Goal: Information Seeking & Learning: Understand process/instructions

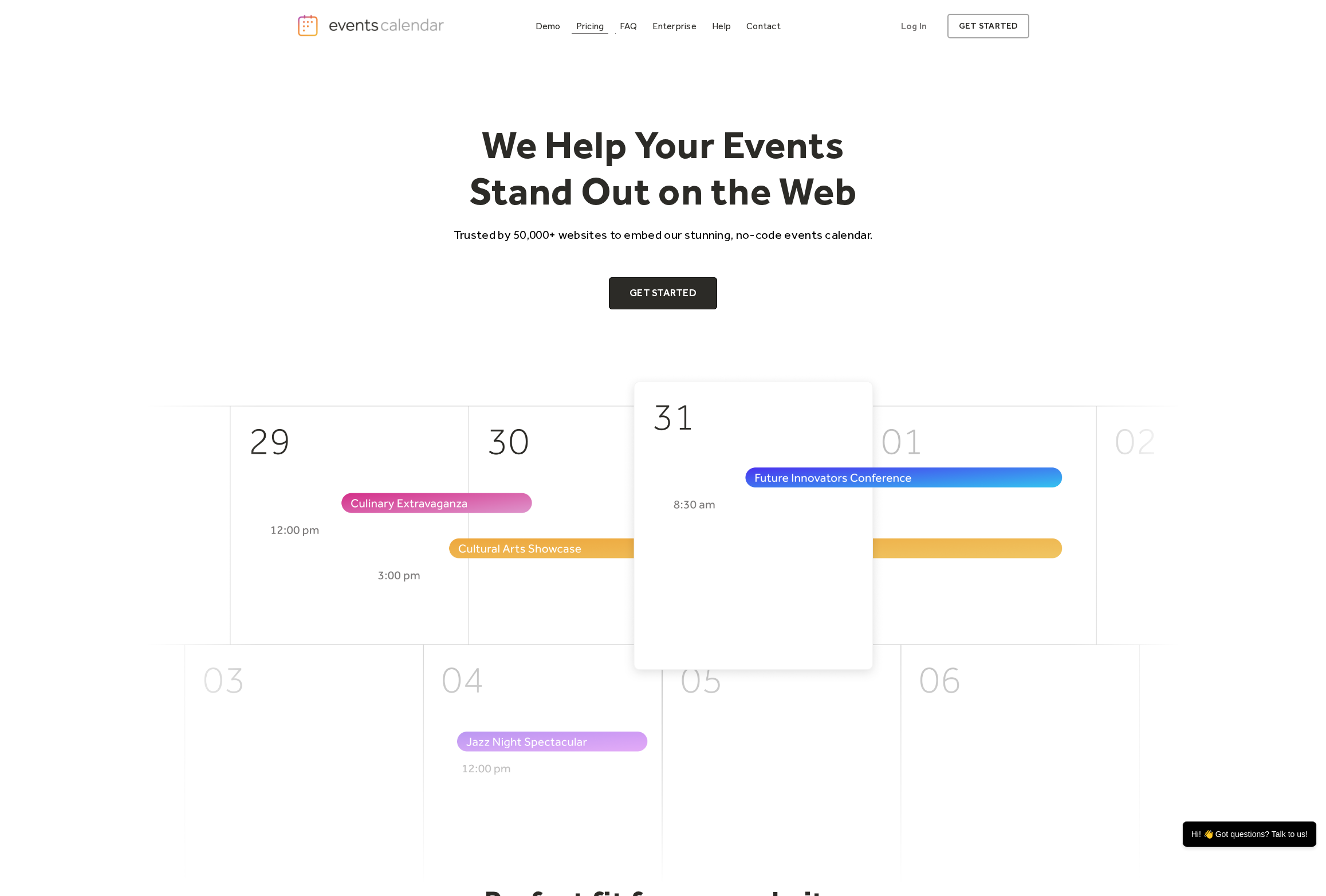
click at [593, 29] on div "Pricing" at bounding box center [590, 26] width 28 height 6
click at [544, 28] on div "Demo" at bounding box center [548, 26] width 25 height 6
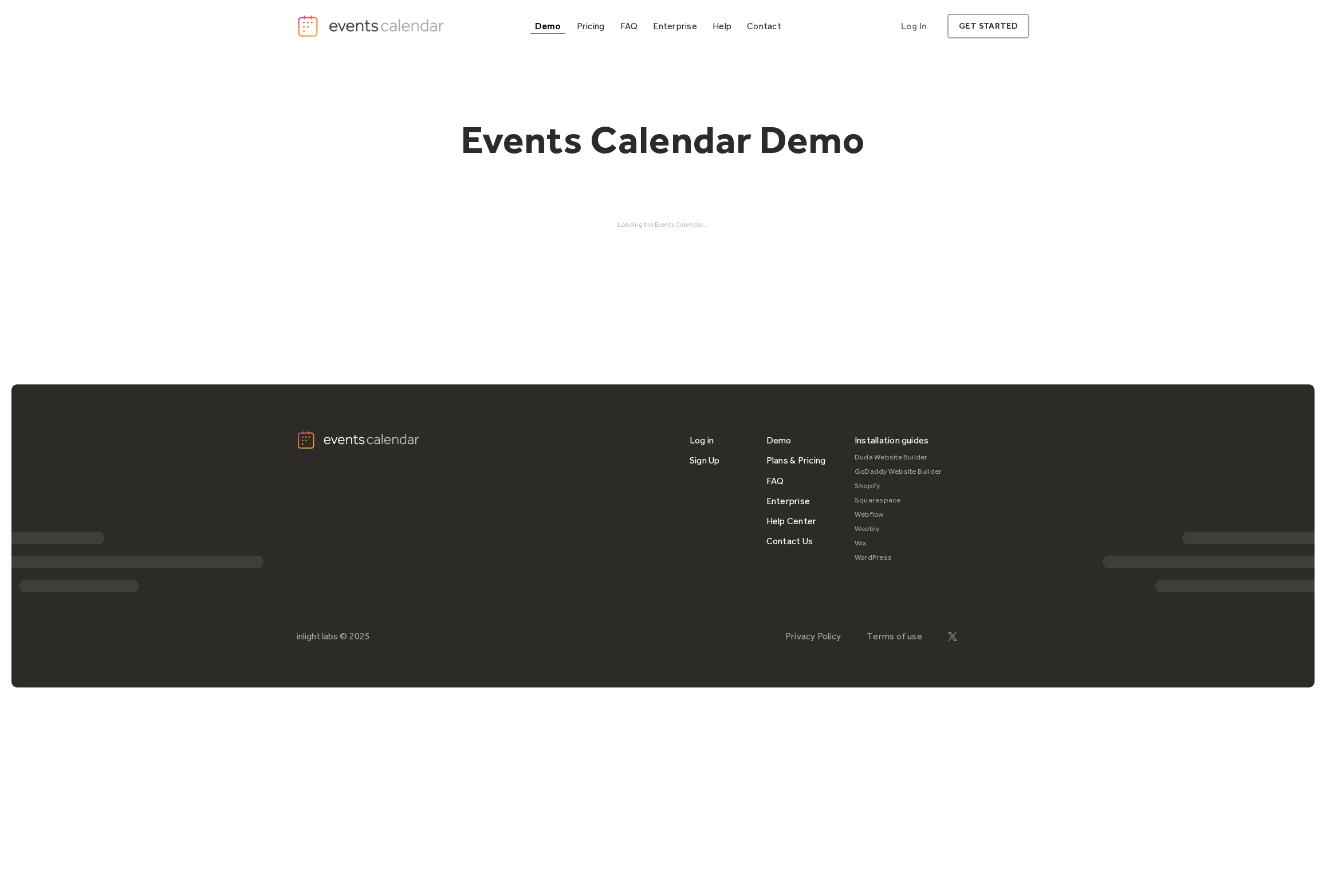
click at [200, 158] on div "Events Calendar Demo Loading the Events Calendar..." at bounding box center [663, 173] width 1326 height 241
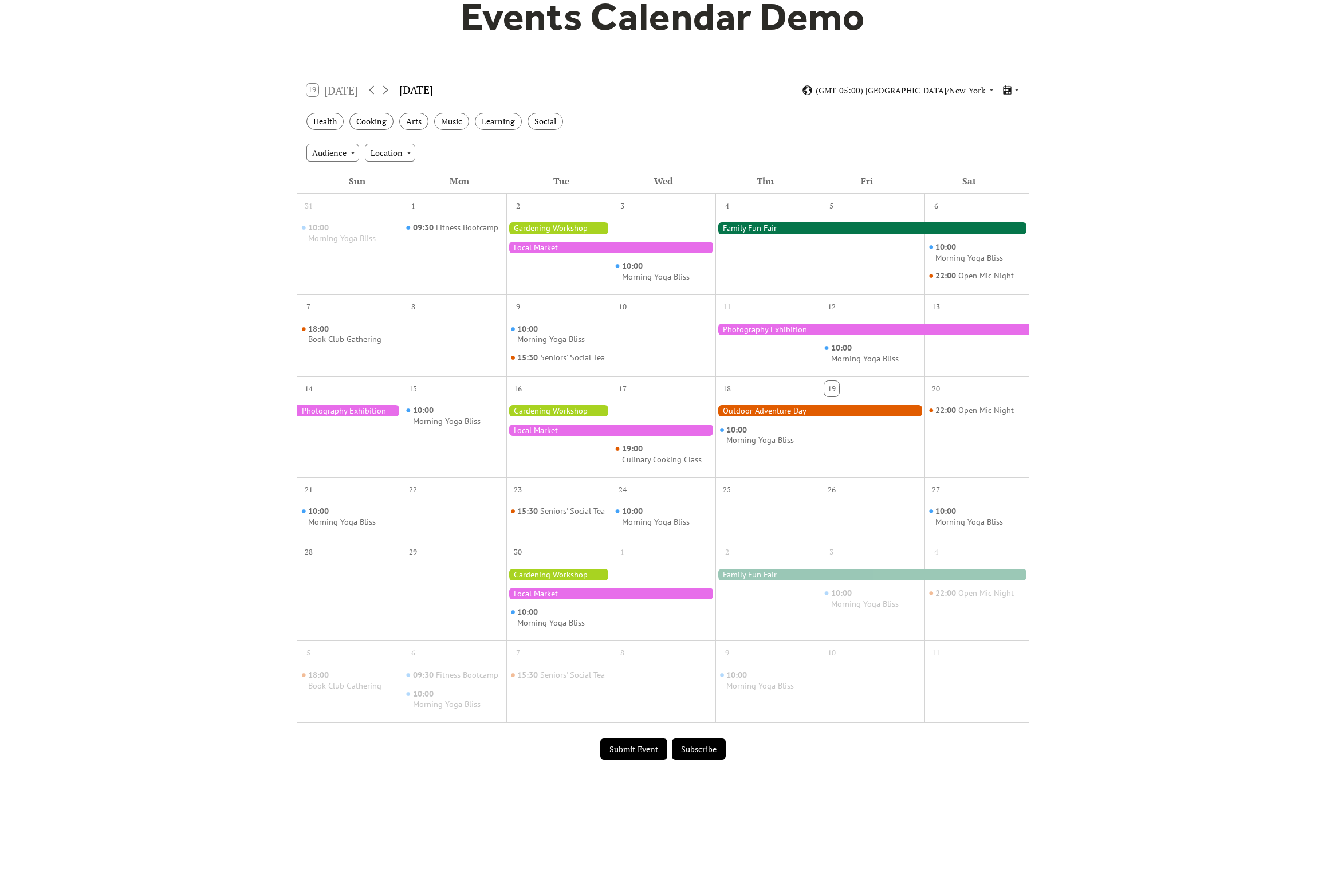
scroll to position [126, 0]
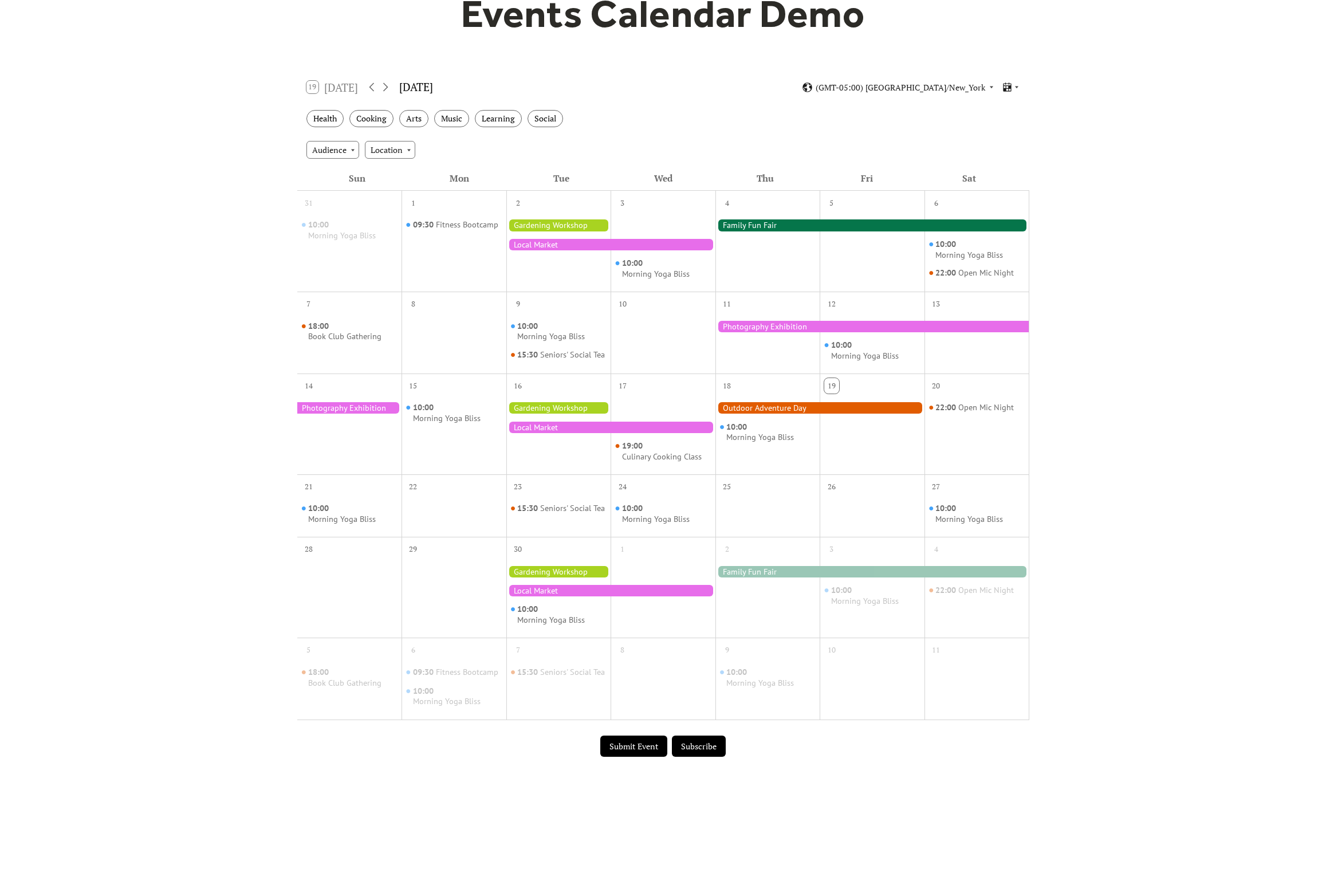
click at [639, 756] on button "Submit Event" at bounding box center [633, 746] width 67 height 21
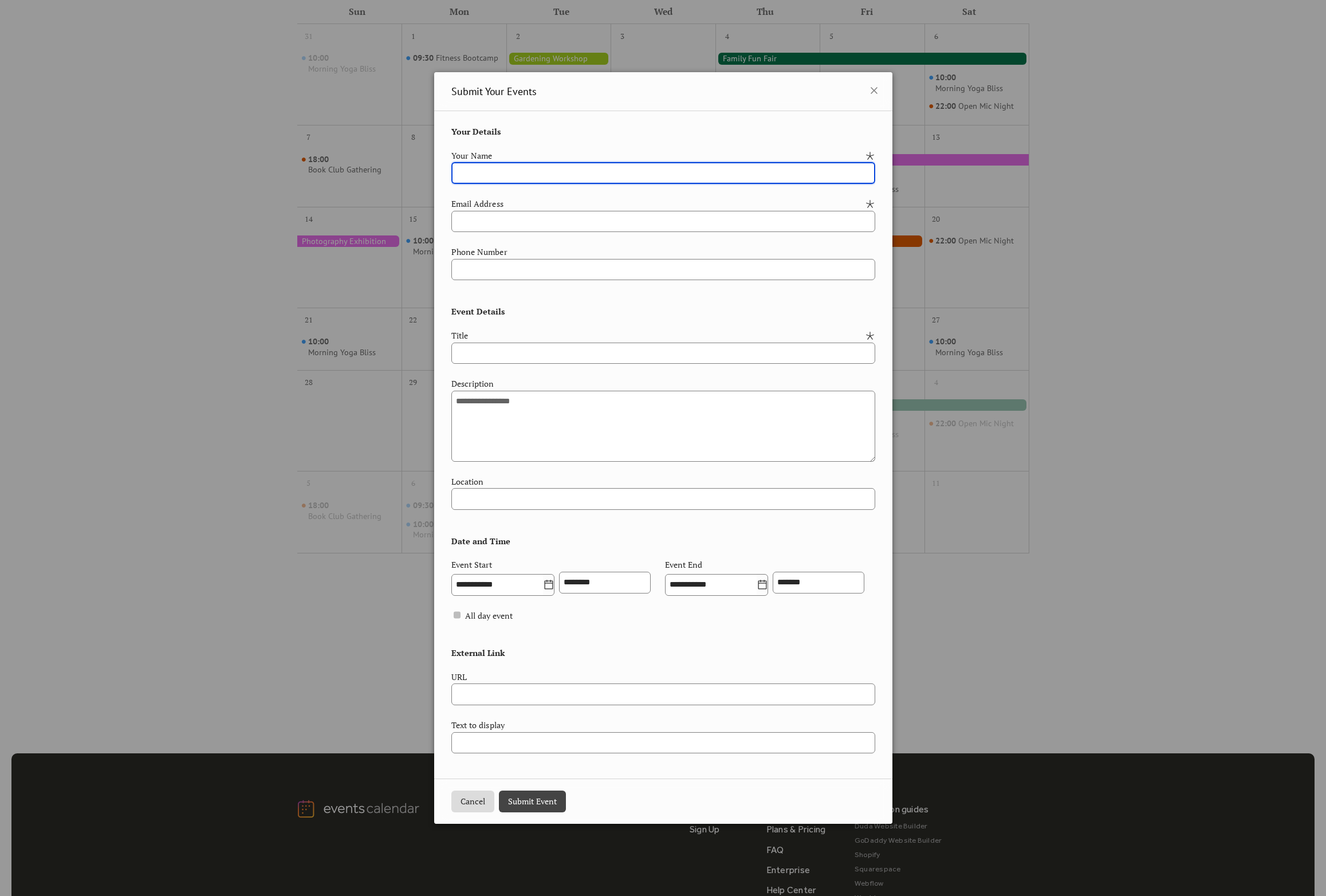
scroll to position [0, 0]
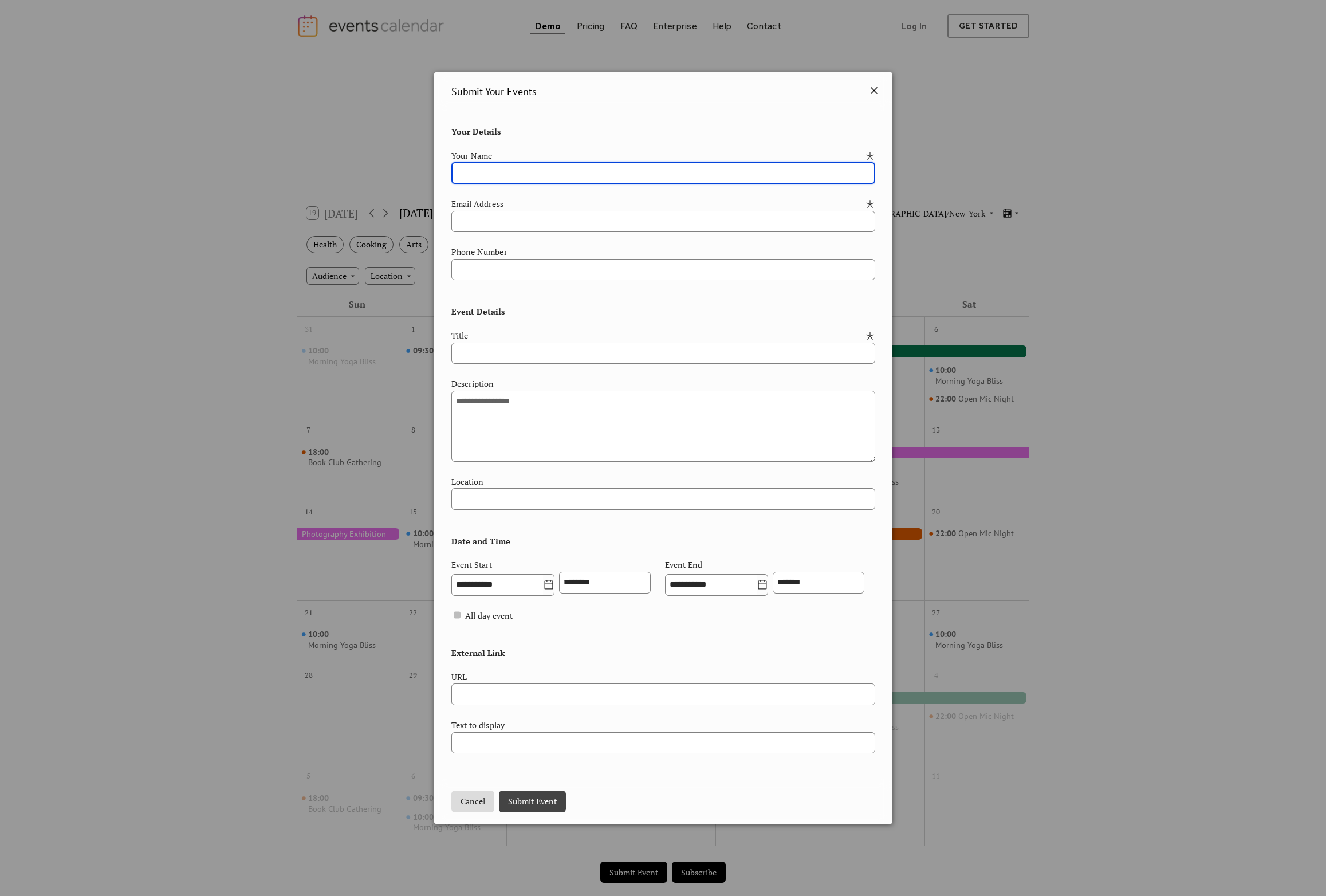
click at [873, 87] on icon at bounding box center [874, 91] width 7 height 7
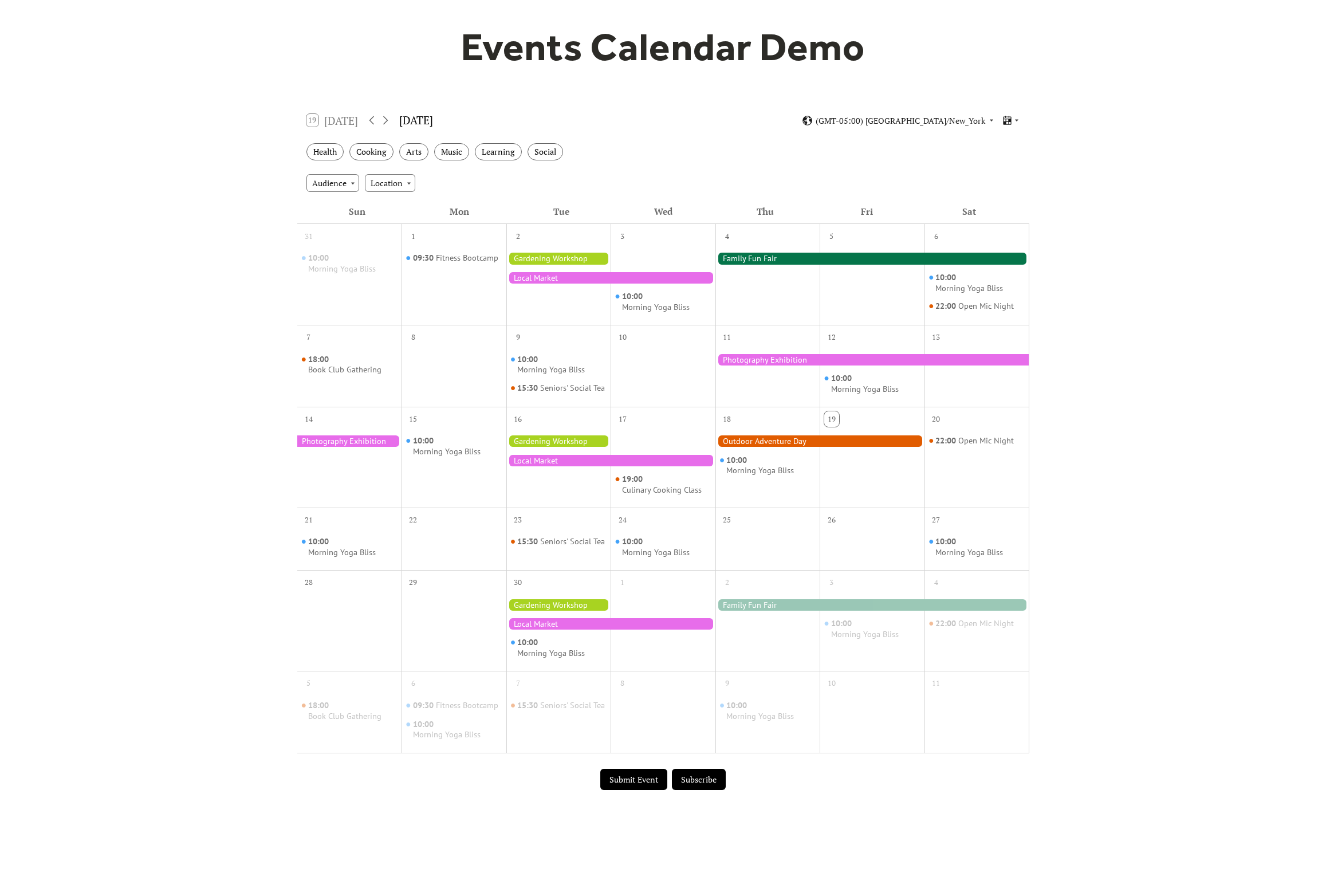
scroll to position [105, 0]
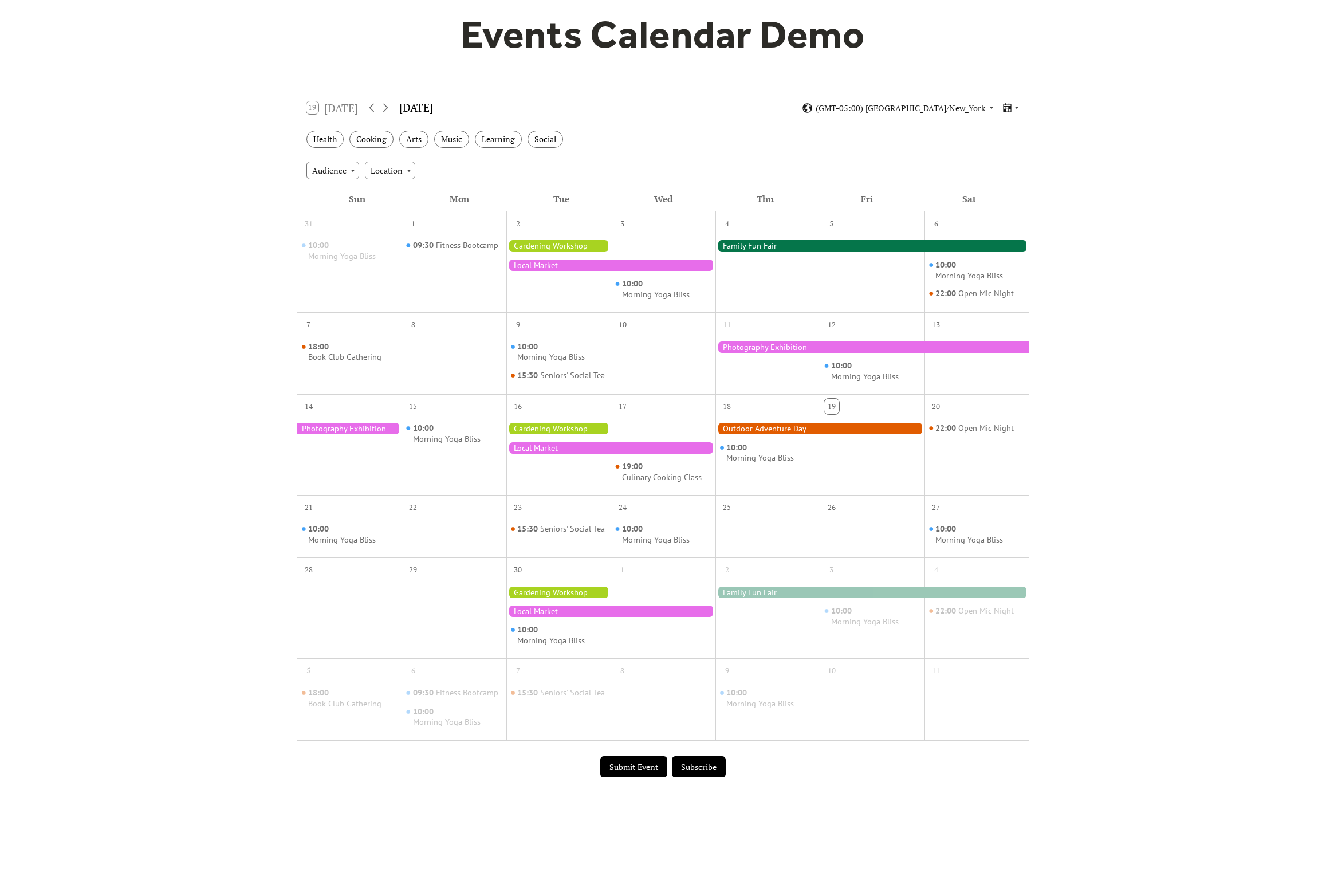
click at [656, 773] on button "Submit Event" at bounding box center [633, 766] width 67 height 21
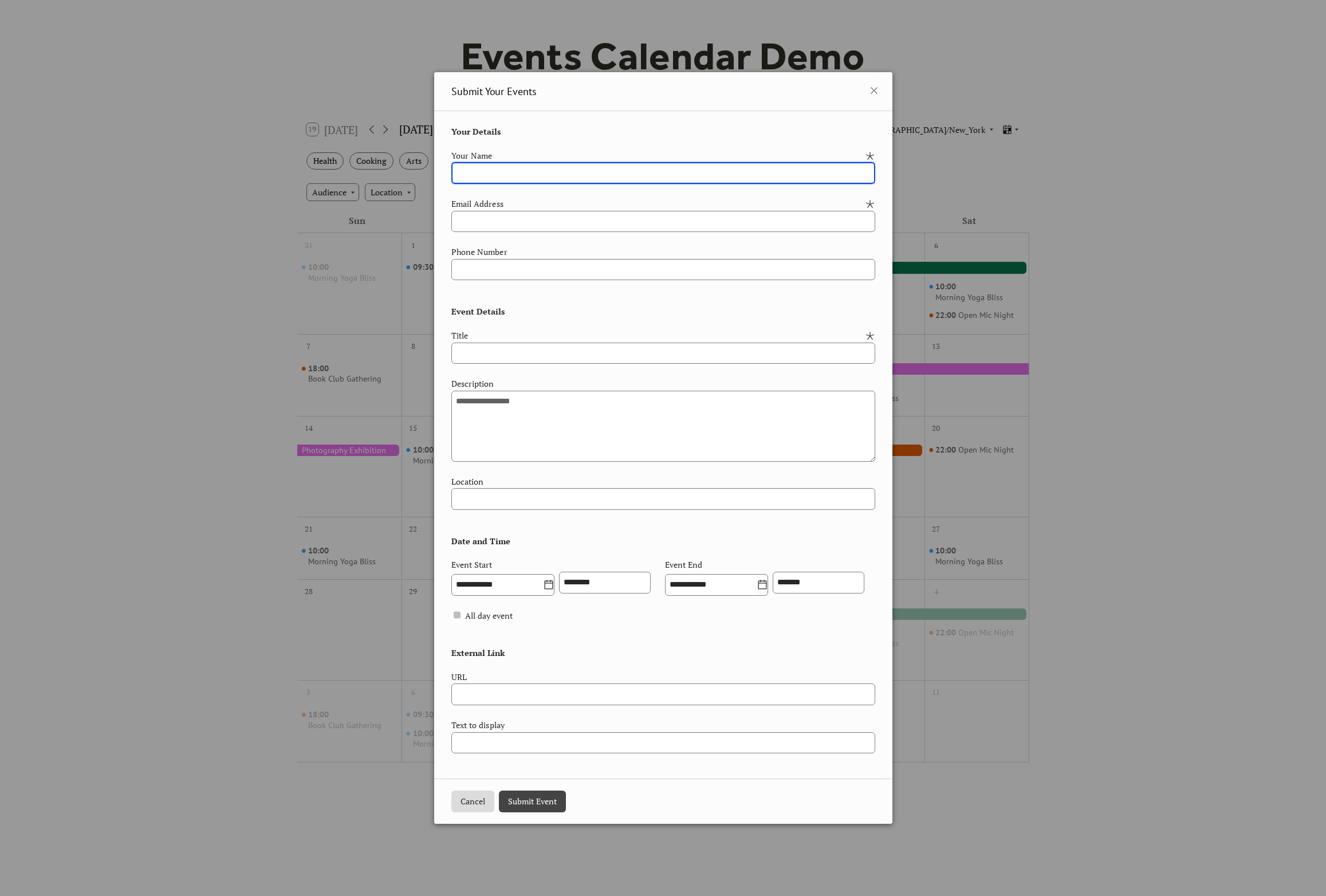
scroll to position [76, 0]
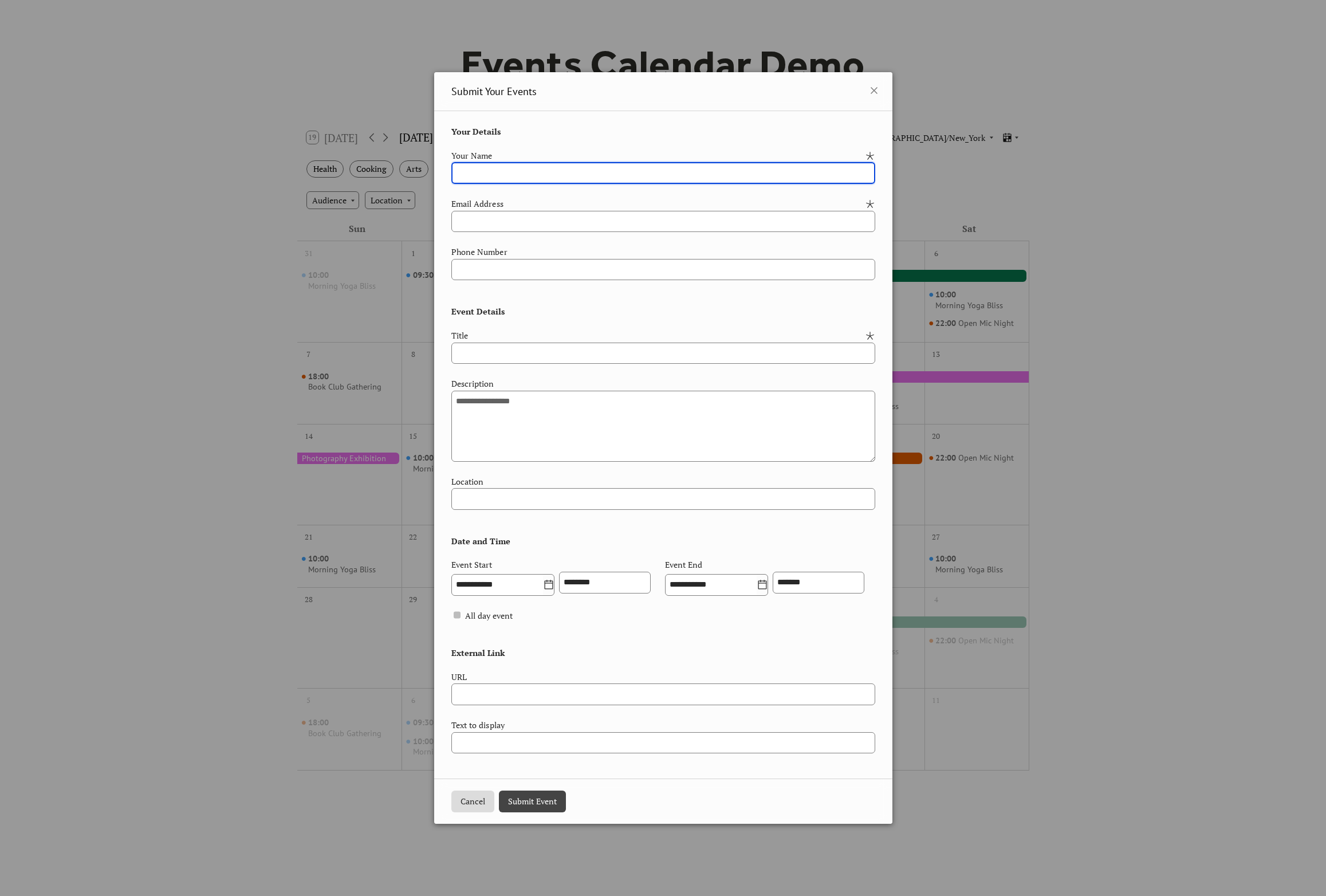
click at [991, 744] on div "**********" at bounding box center [663, 448] width 1326 height 896
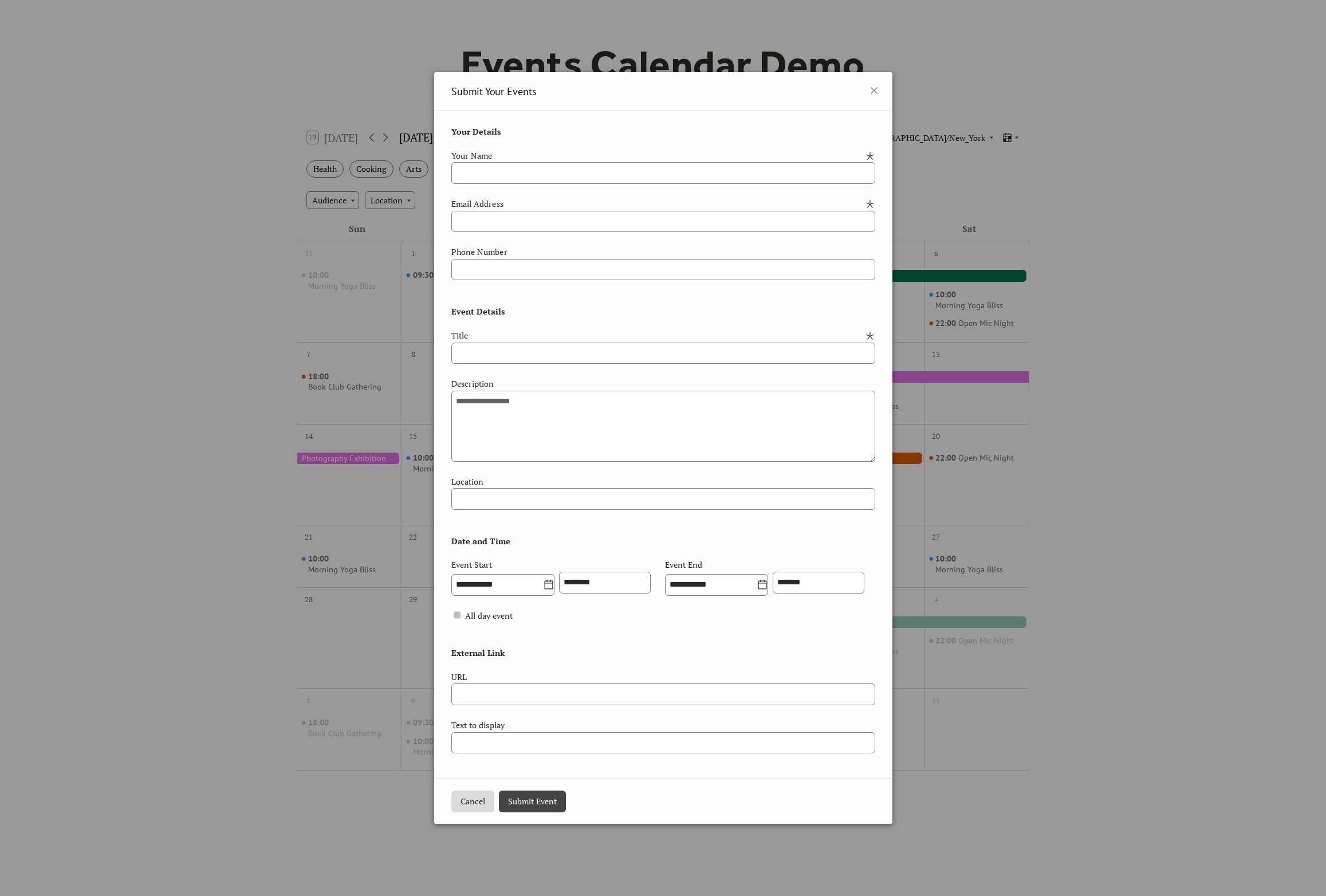
click at [1053, 721] on div "**********" at bounding box center [663, 448] width 1326 height 896
click at [873, 84] on icon at bounding box center [874, 91] width 14 height 14
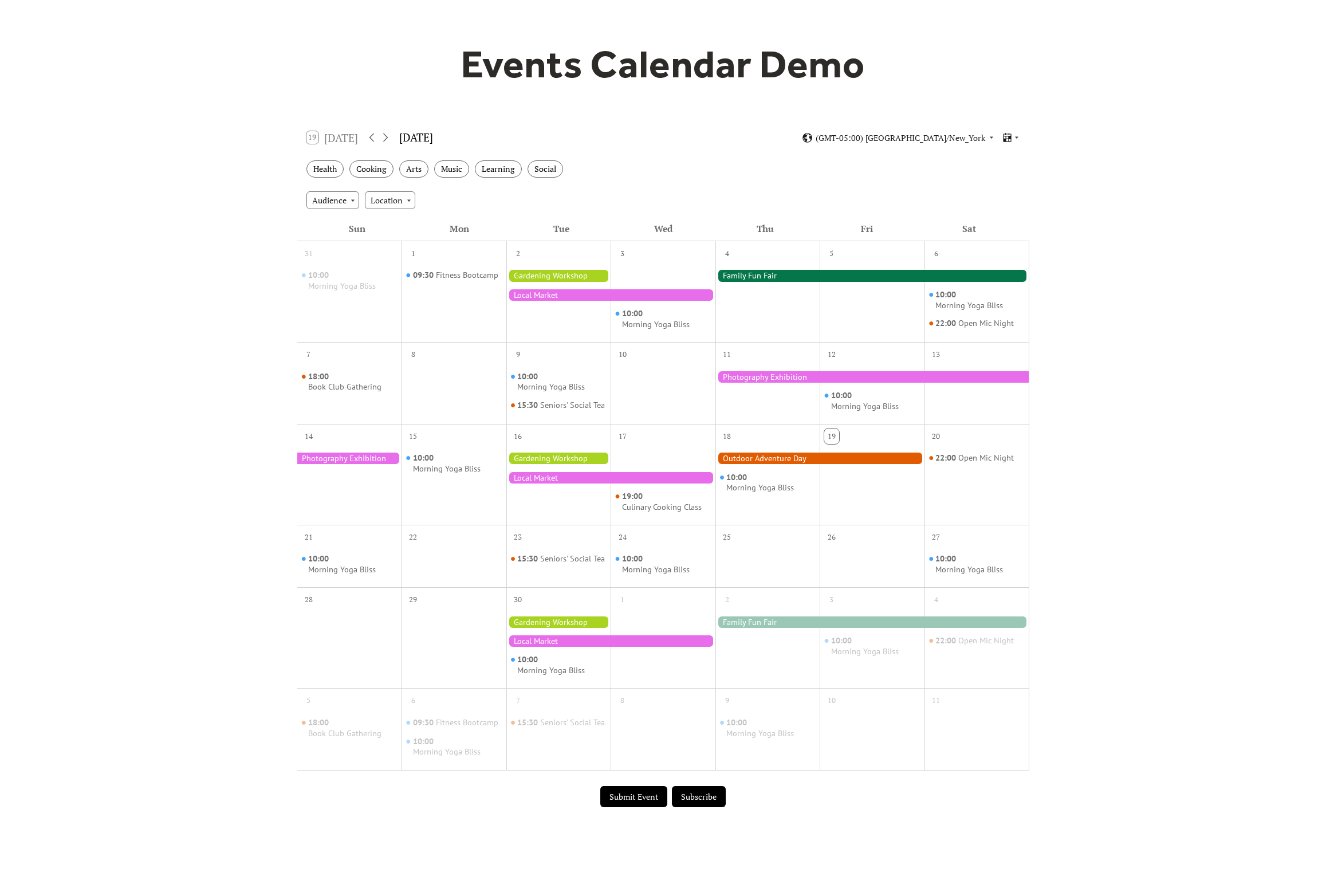
click at [1174, 370] on div "Events Calendar Demo Loading the Events Calendar..." at bounding box center [663, 428] width 1326 height 902
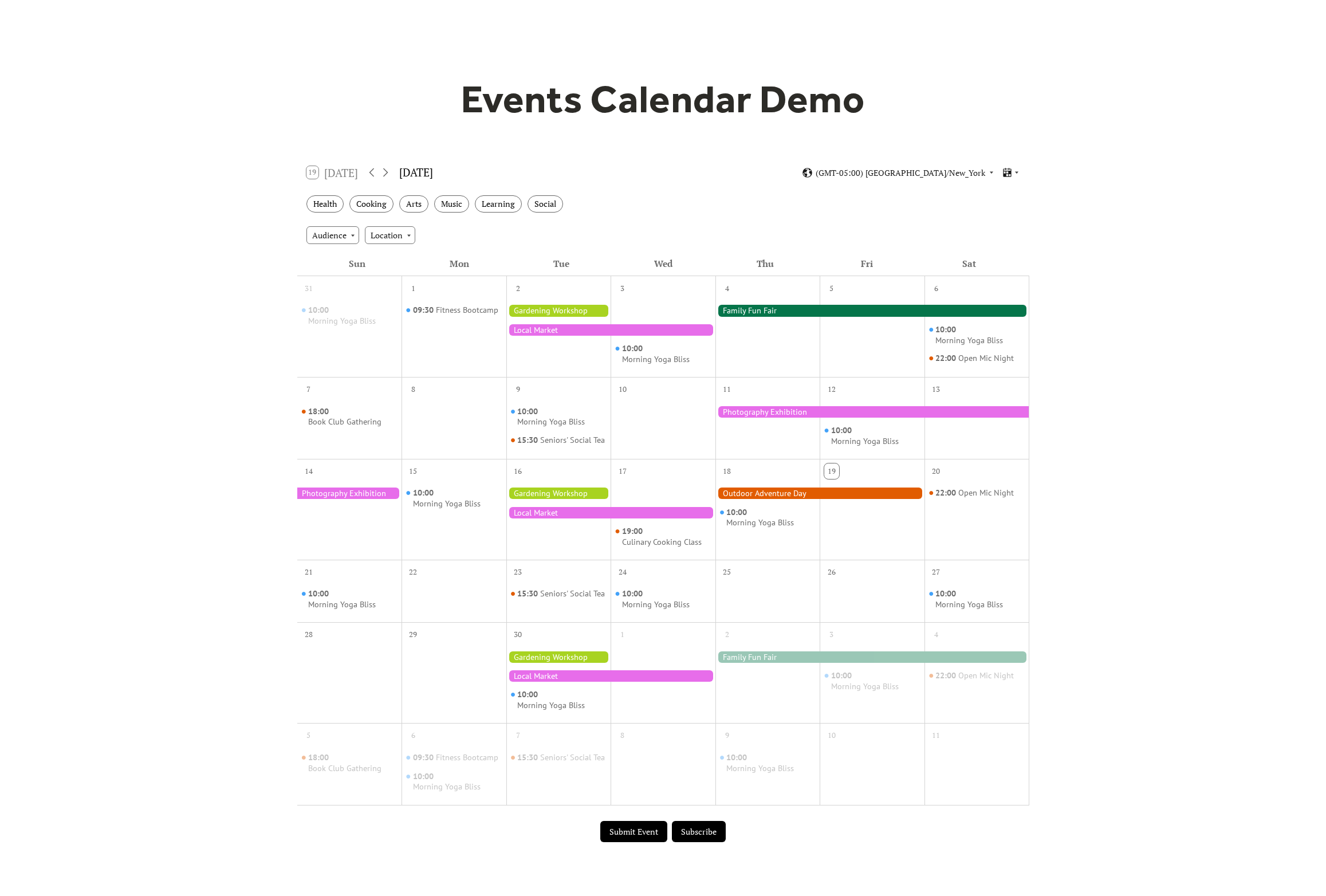
scroll to position [0, 0]
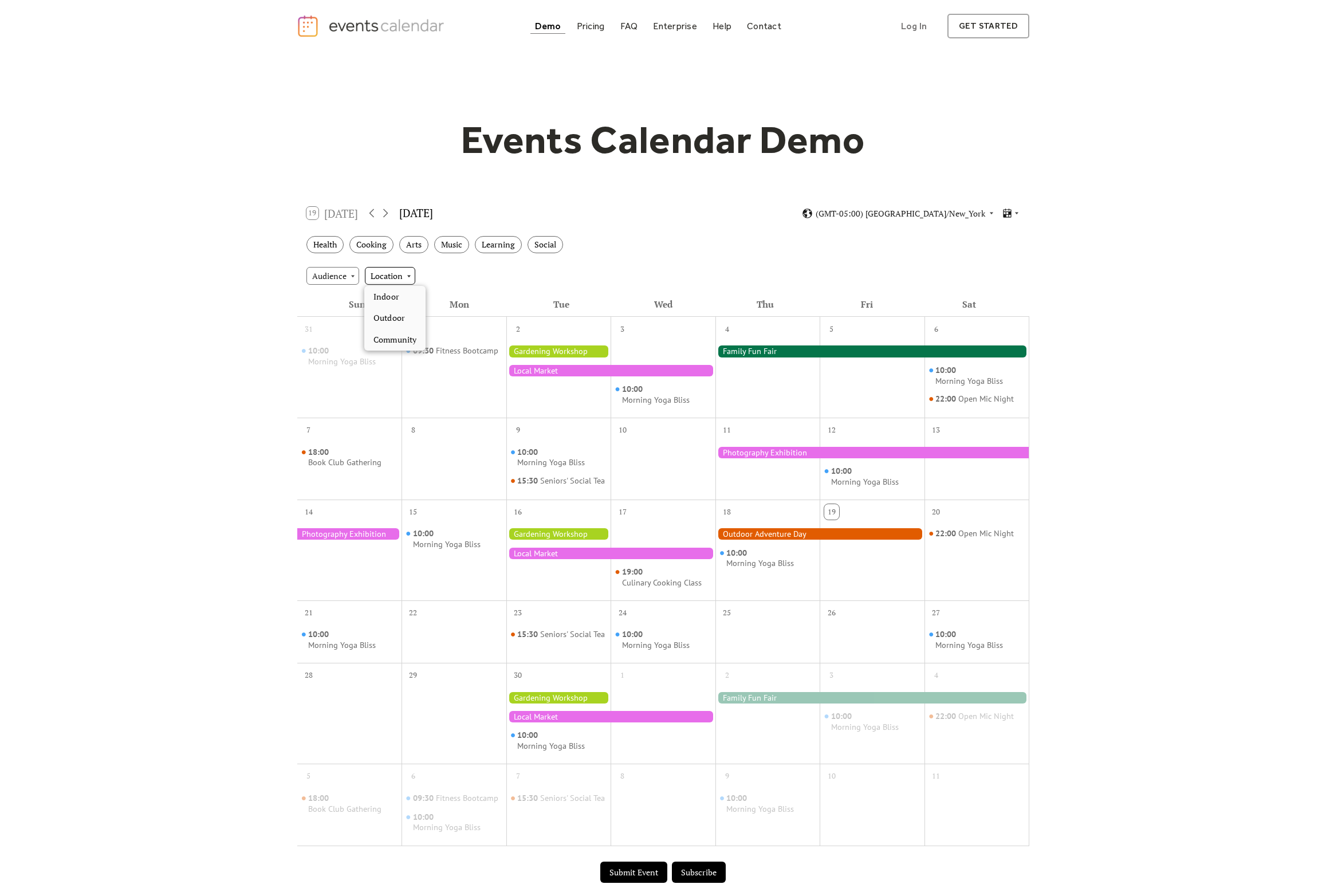
click at [404, 272] on div "Location" at bounding box center [390, 275] width 51 height 17
click at [496, 284] on div "Audience Location" at bounding box center [664, 275] width 732 height 31
